Goal: Task Accomplishment & Management: Manage account settings

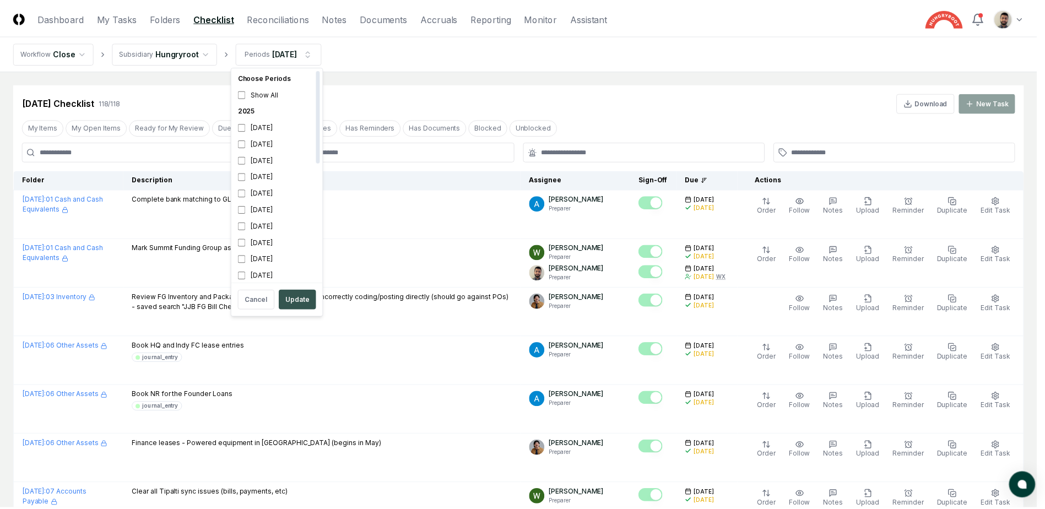
scroll to position [3, 0]
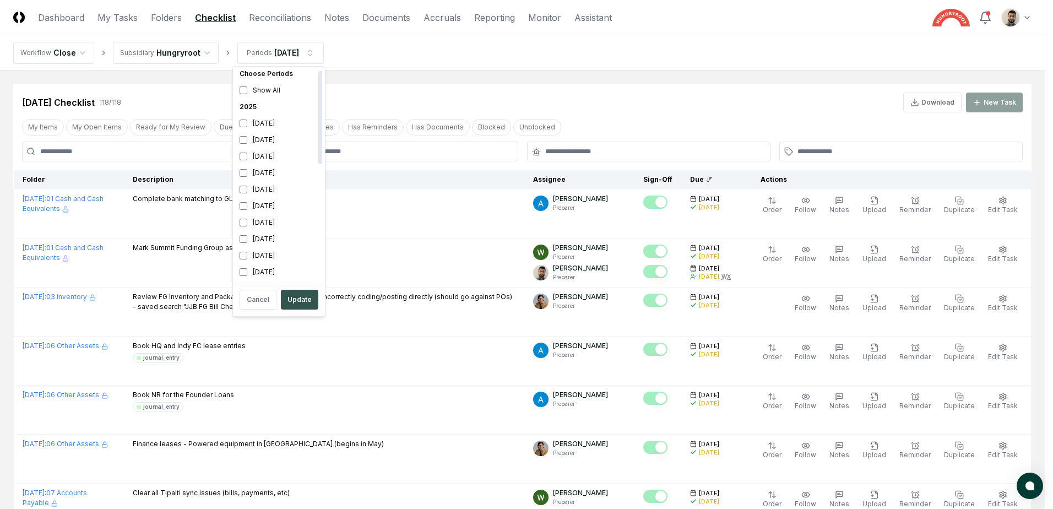
click at [291, 296] on button "Update" at bounding box center [299, 300] width 37 height 20
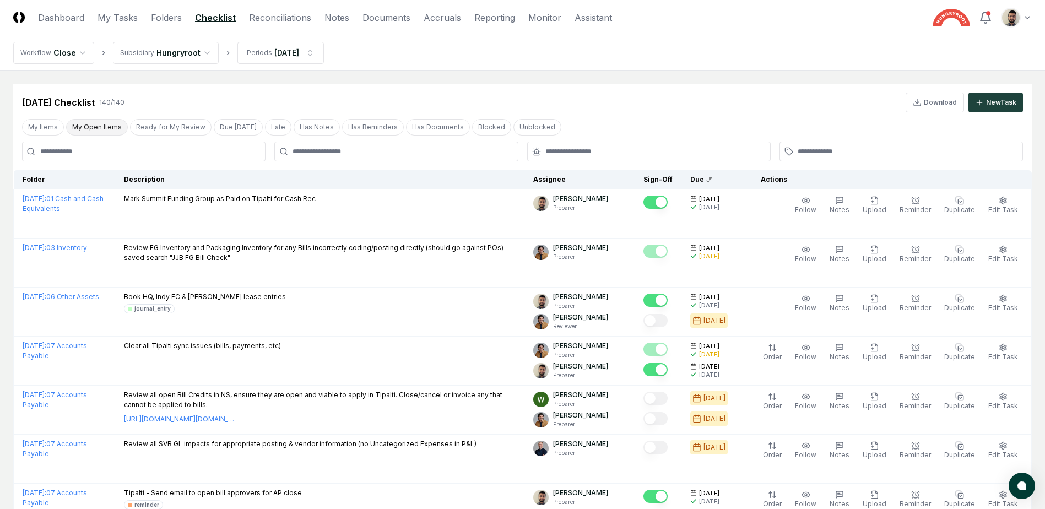
click at [94, 128] on button "My Open Items" at bounding box center [97, 127] width 62 height 17
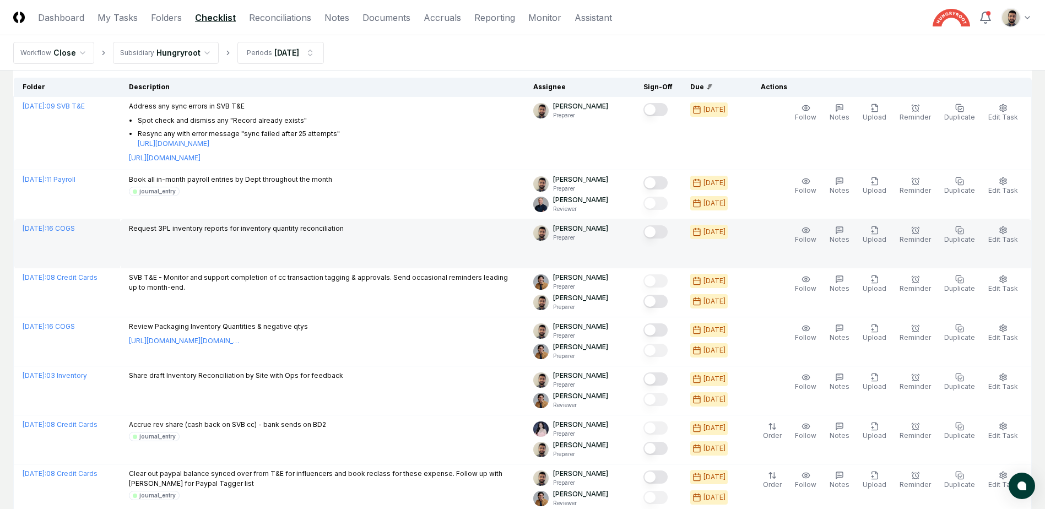
scroll to position [110, 0]
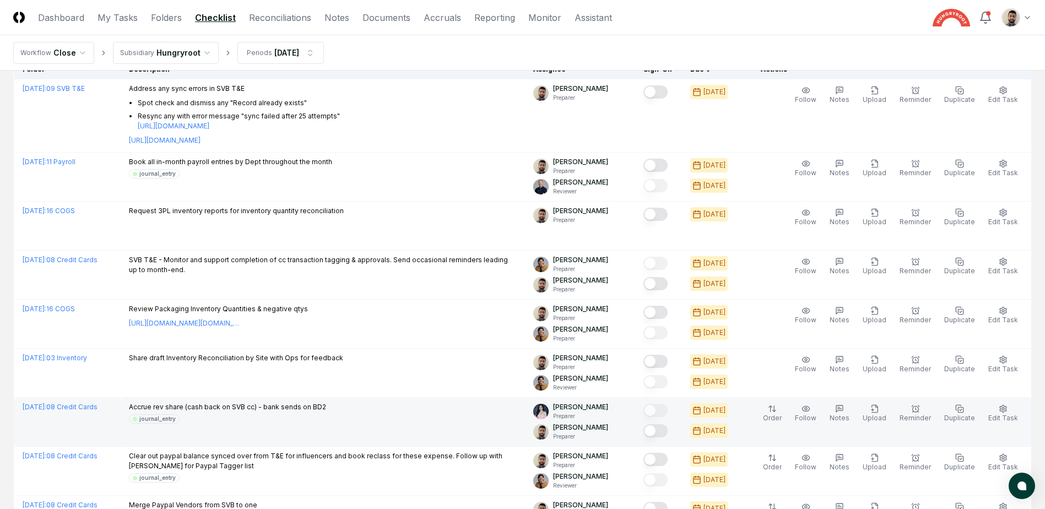
click at [667, 432] on button "Mark complete" at bounding box center [655, 430] width 24 height 13
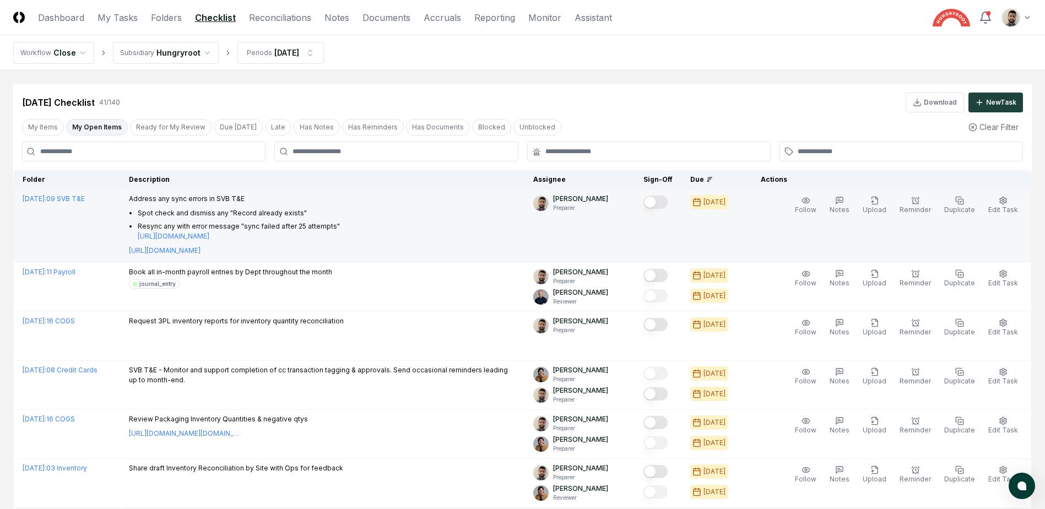
click at [667, 197] on button "Mark complete" at bounding box center [655, 202] width 24 height 13
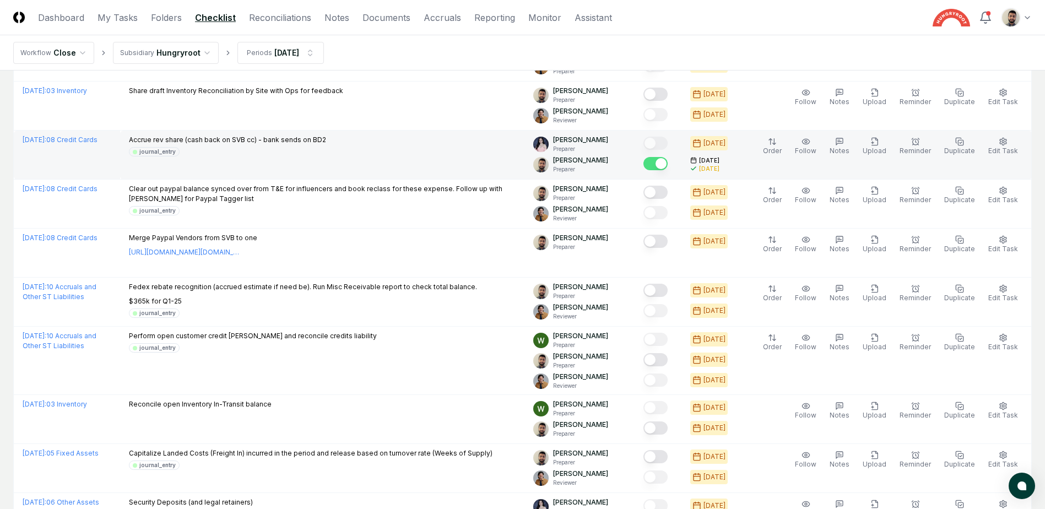
scroll to position [386, 0]
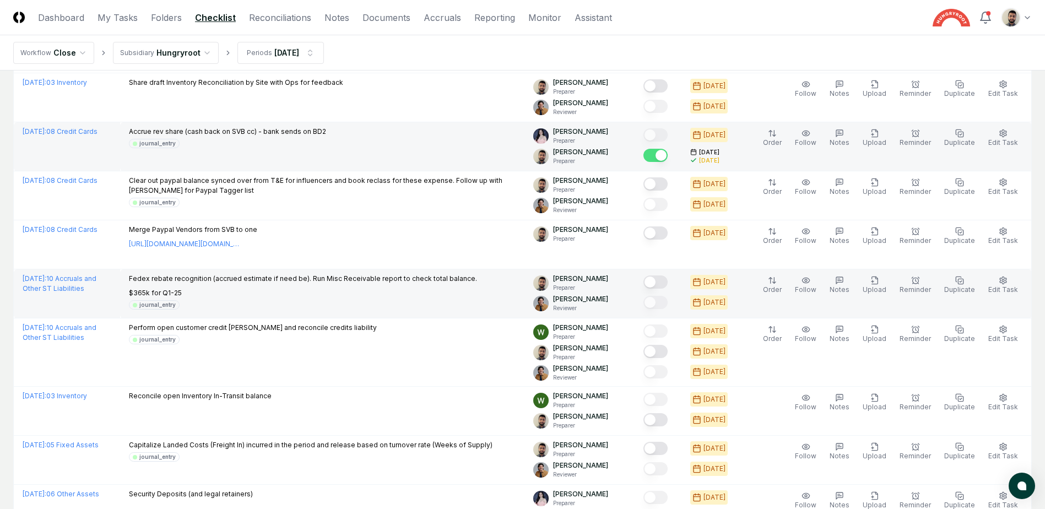
click at [667, 283] on button "Mark complete" at bounding box center [655, 281] width 24 height 13
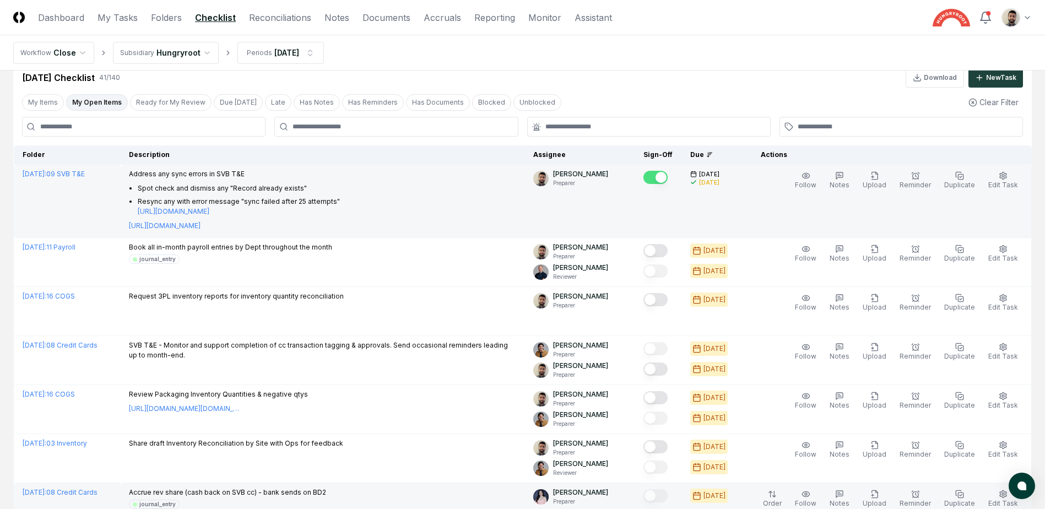
scroll to position [0, 0]
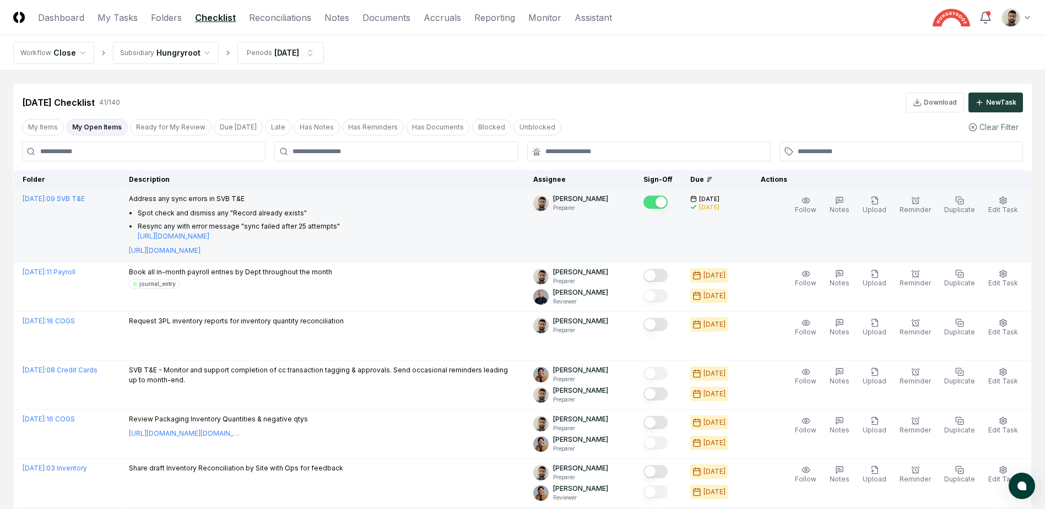
click at [88, 126] on button "My Open Items" at bounding box center [97, 127] width 62 height 17
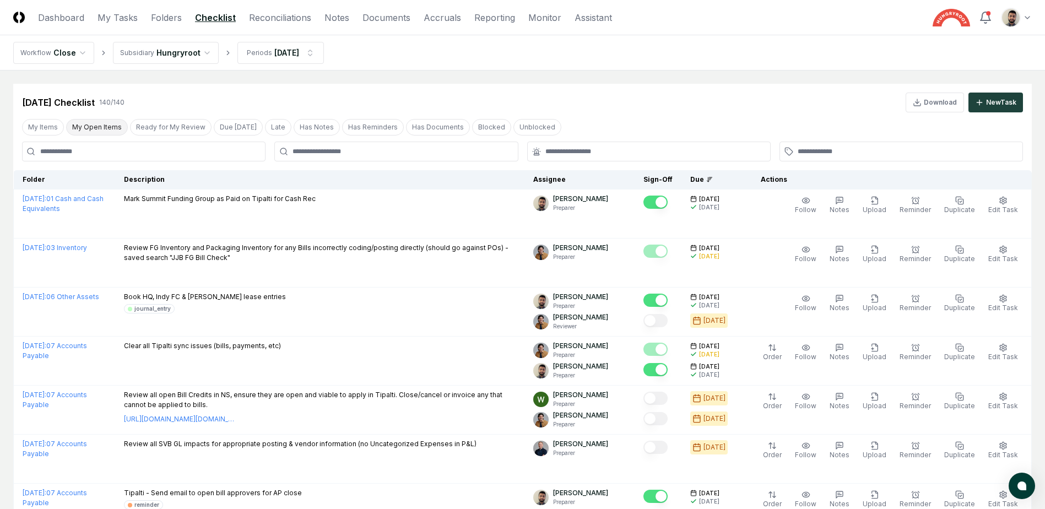
click at [88, 126] on button "My Open Items" at bounding box center [97, 127] width 62 height 17
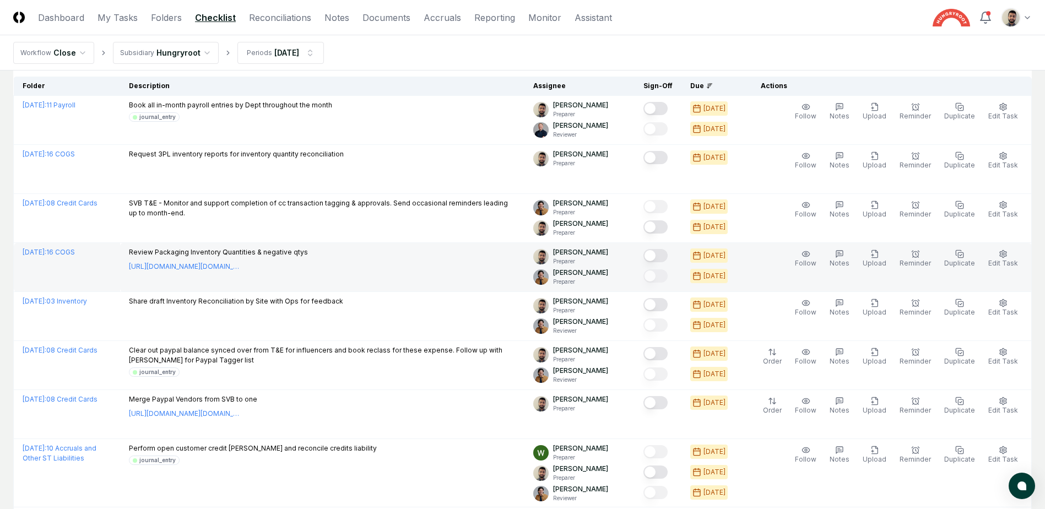
scroll to position [110, 0]
